Goal: Find specific page/section: Find specific page/section

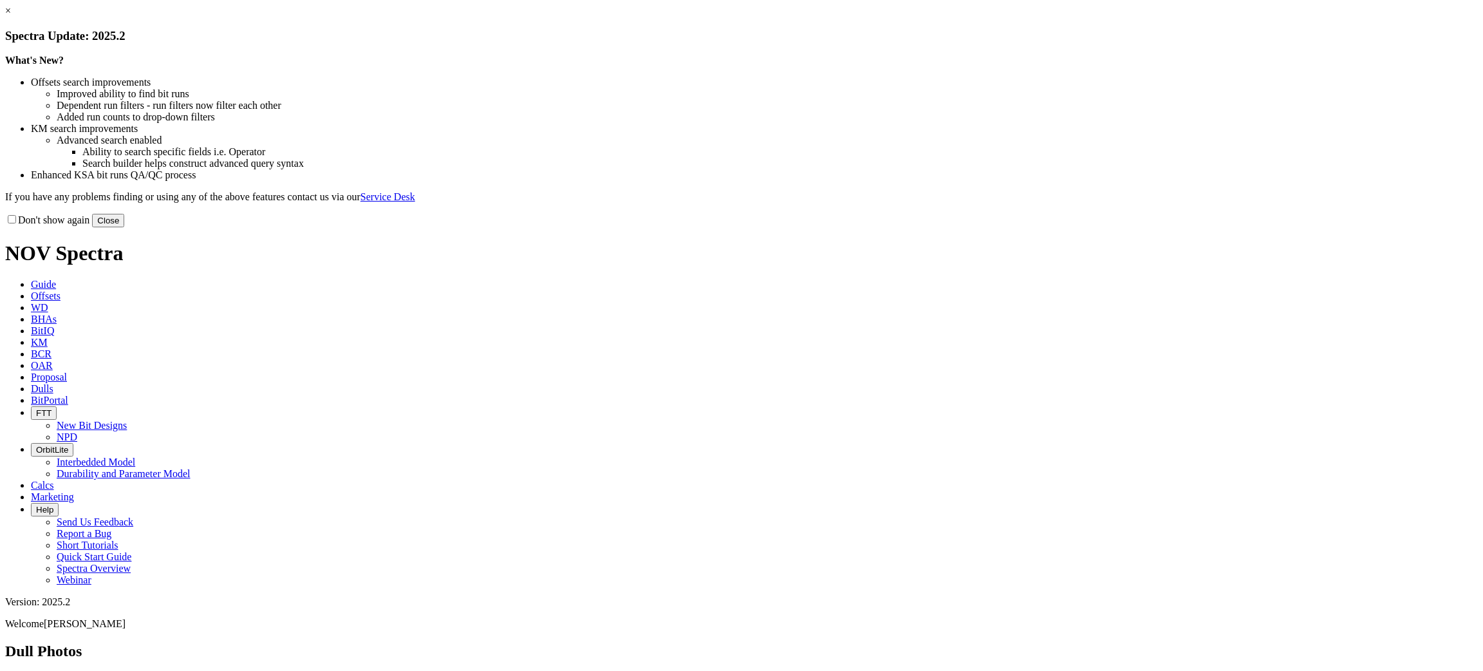
click at [124, 227] on button "Close" at bounding box center [108, 221] width 32 height 14
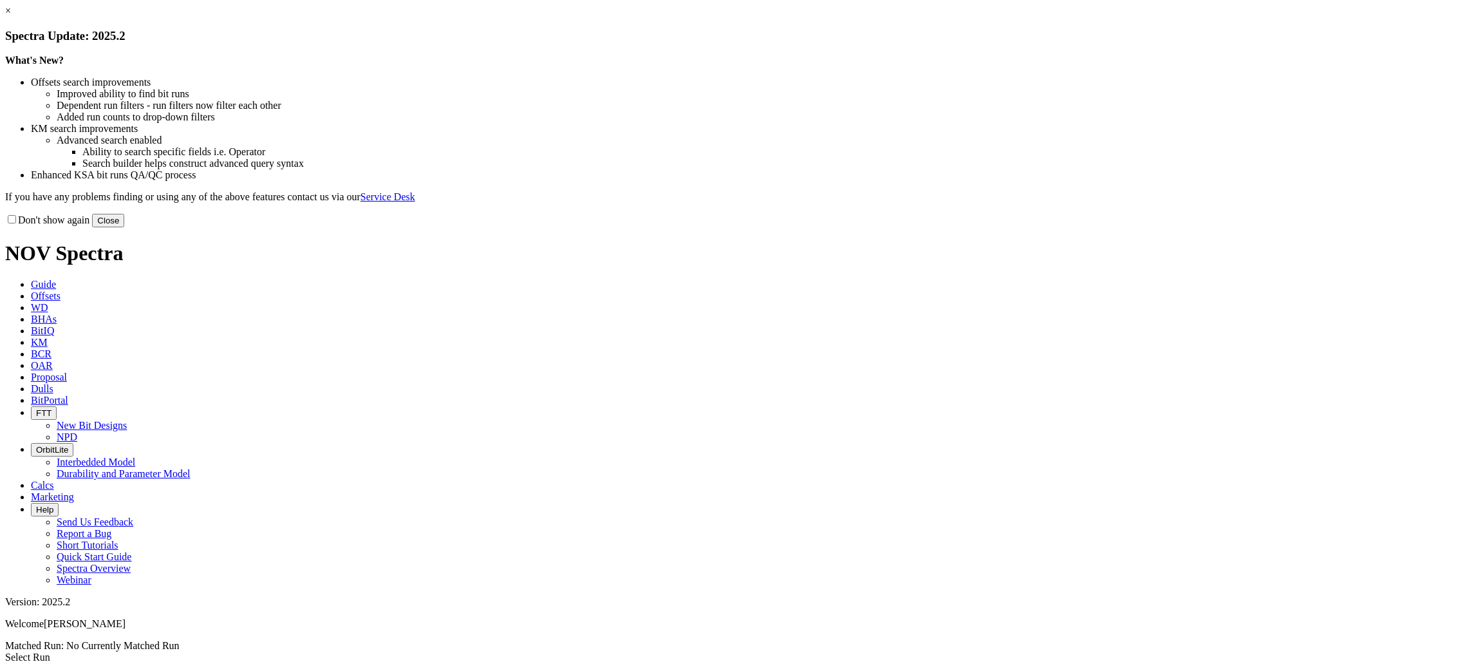
click at [124, 227] on button "Close" at bounding box center [108, 221] width 32 height 14
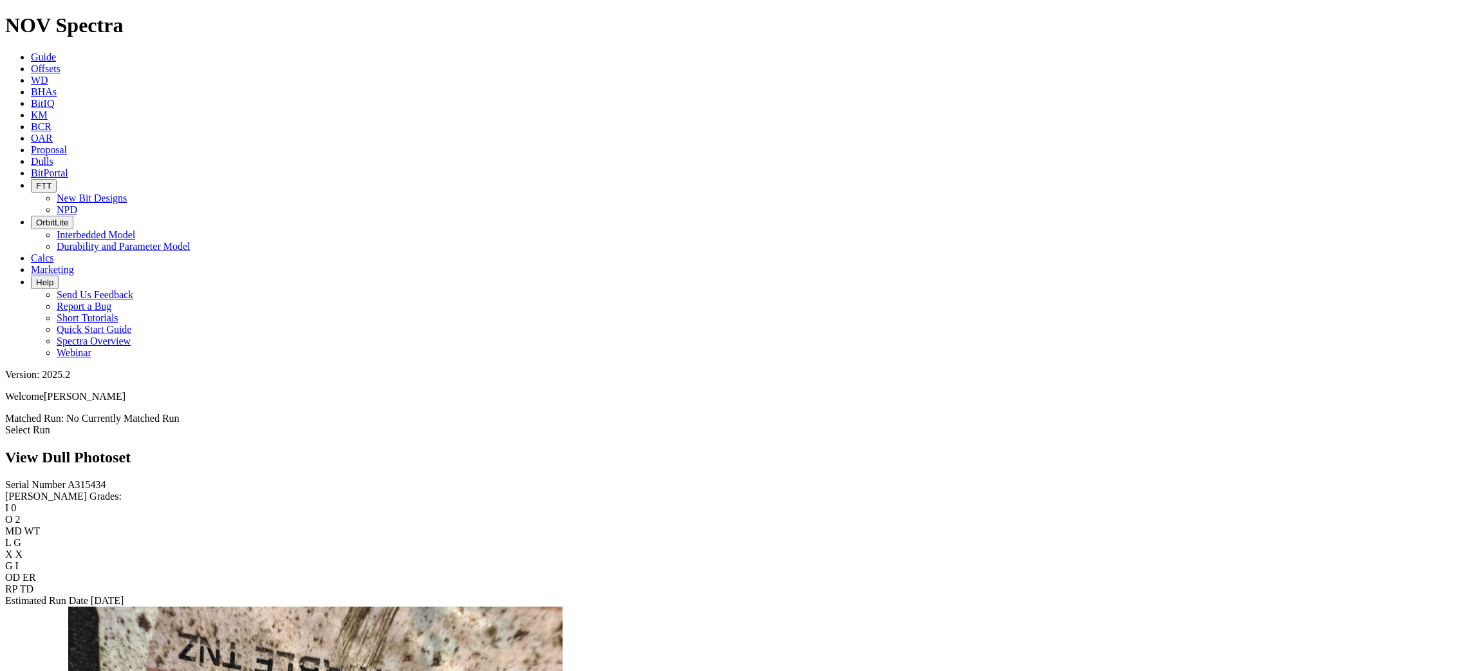
scroll to position [127, 0]
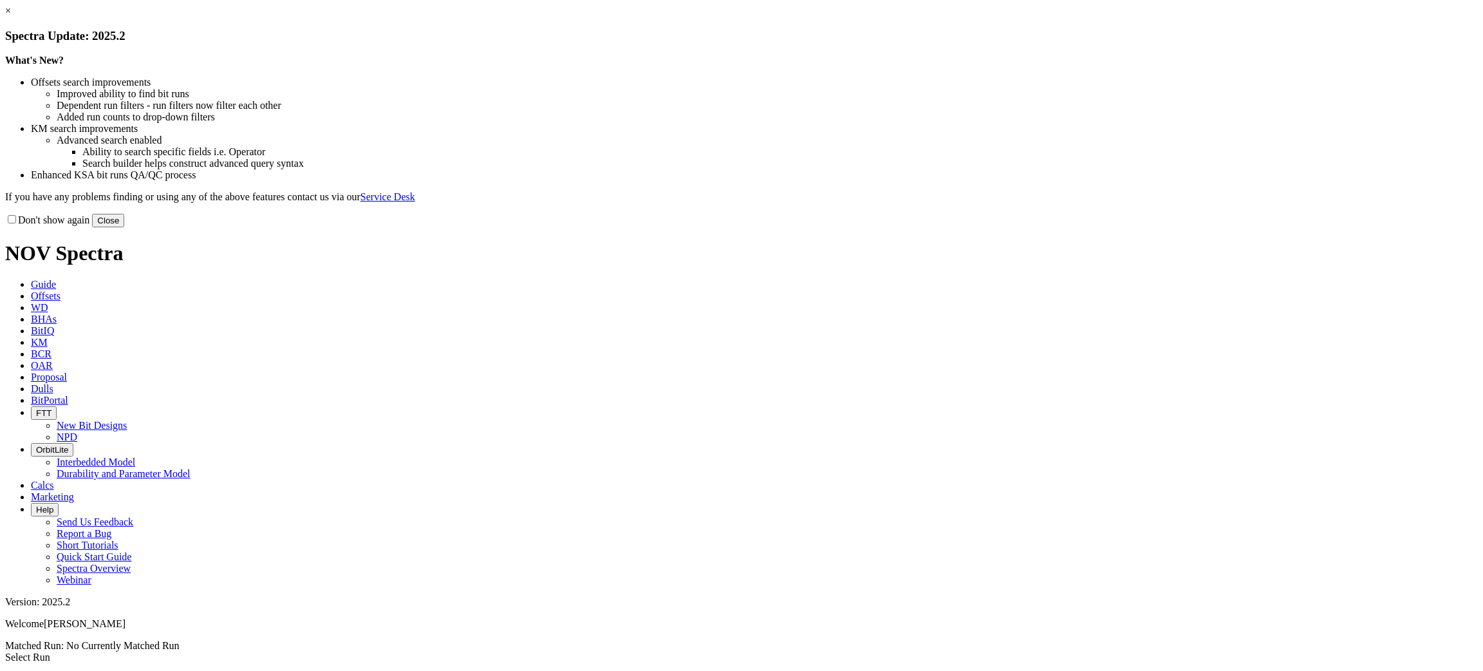
click at [124, 227] on button "Close" at bounding box center [108, 221] width 32 height 14
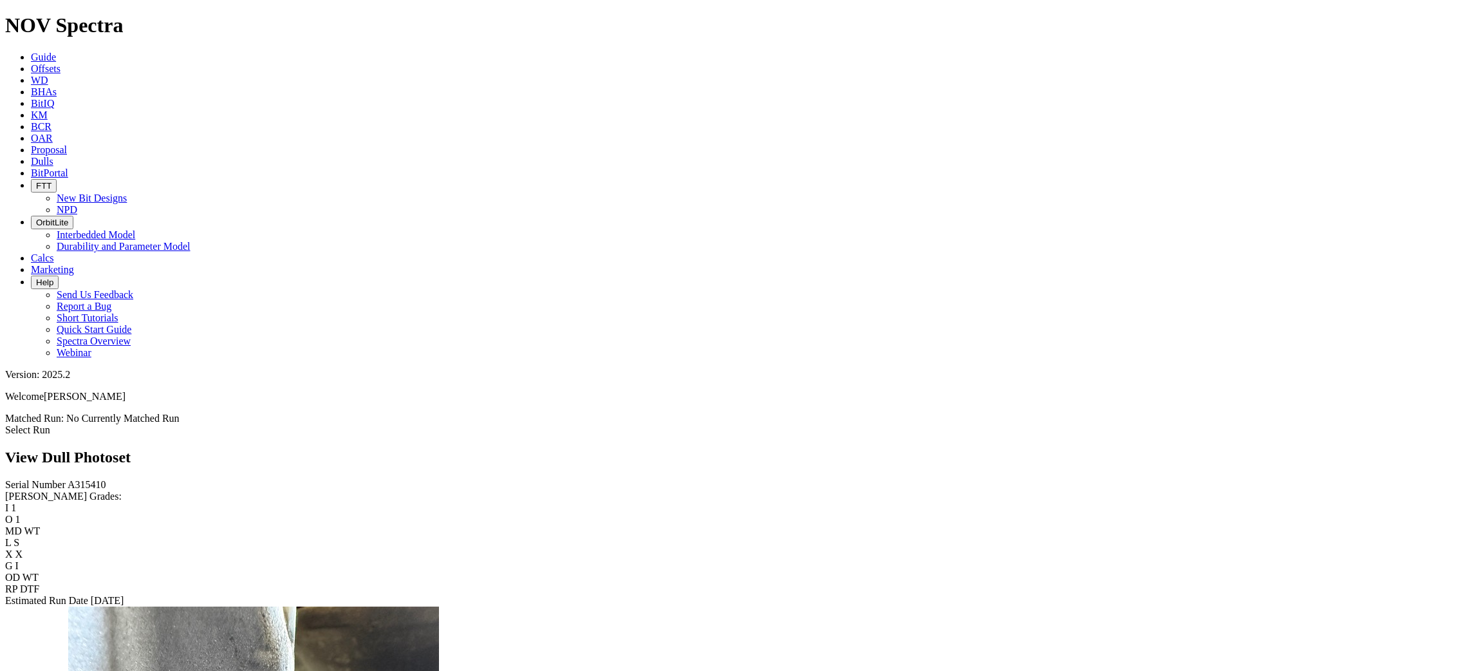
scroll to position [234, 0]
